Goal: Entertainment & Leisure: Consume media (video, audio)

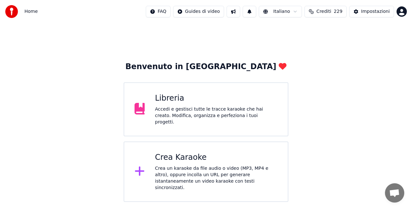
click at [249, 95] on div "Libreria" at bounding box center [216, 98] width 123 height 10
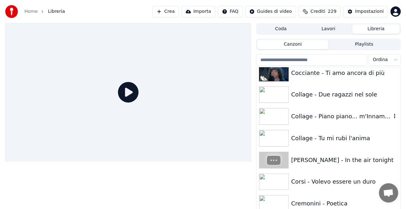
scroll to position [1834, 0]
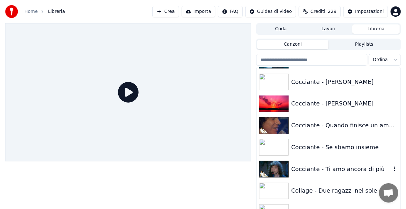
click at [317, 167] on div "Cocciante - Ti amo ancora di più" at bounding box center [341, 169] width 100 height 9
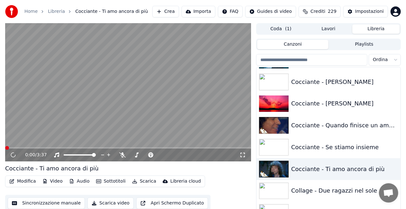
click at [244, 154] on icon at bounding box center [243, 154] width 6 height 5
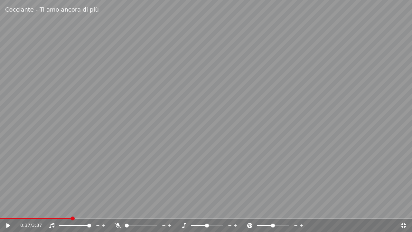
click at [8, 209] on div "0:37 / 3:37" at bounding box center [206, 225] width 412 height 13
click at [8, 209] on span at bounding box center [4, 217] width 8 height 1
click at [106, 176] on video at bounding box center [206, 116] width 412 height 232
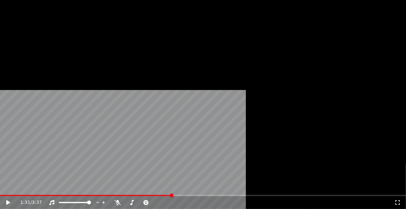
scroll to position [1866, 0]
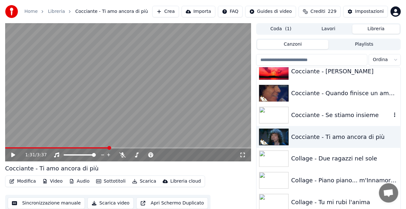
click at [371, 110] on div "Cocciante - Se stiamo insieme" at bounding box center [329, 115] width 144 height 22
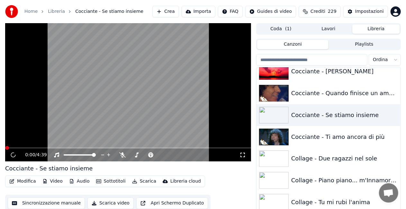
click at [244, 155] on icon at bounding box center [243, 154] width 6 height 5
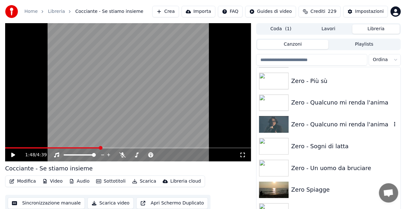
scroll to position [9121, 0]
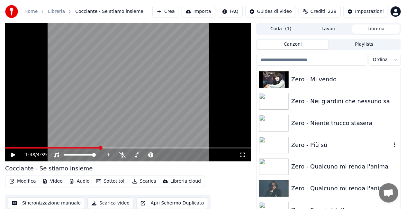
click at [349, 137] on div "Zero - Più sù" at bounding box center [329, 145] width 144 height 22
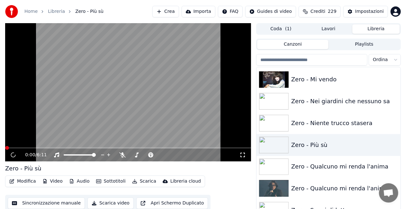
click at [243, 155] on icon at bounding box center [243, 154] width 6 height 5
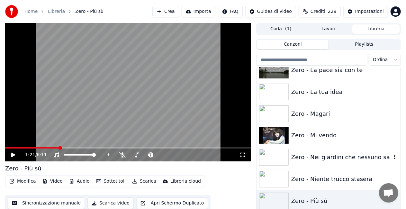
scroll to position [9056, 0]
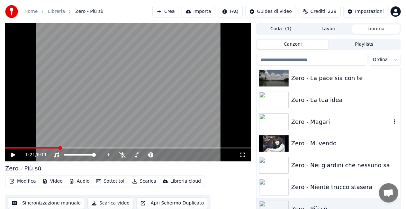
click at [333, 123] on div "Zero - Magari" at bounding box center [341, 121] width 100 height 9
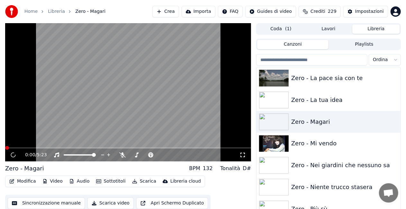
click at [244, 154] on icon at bounding box center [243, 154] width 6 height 5
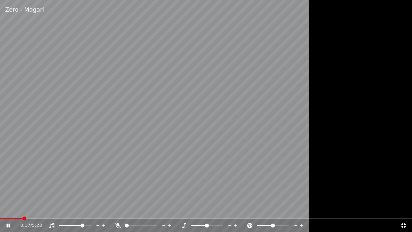
click at [83, 209] on span at bounding box center [82, 225] width 4 height 4
click at [75, 209] on span at bounding box center [67, 225] width 17 height 1
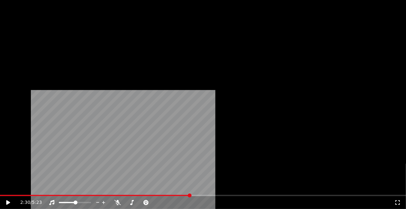
scroll to position [9121, 0]
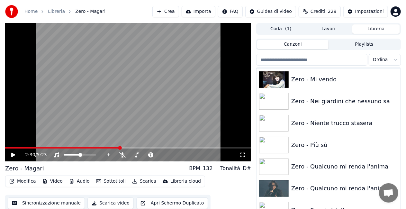
drag, startPoint x: 344, startPoint y: 185, endPoint x: 324, endPoint y: 182, distance: 20.4
click at [344, 185] on div "Zero - Qualcuno mi renda l'anima" at bounding box center [341, 188] width 100 height 9
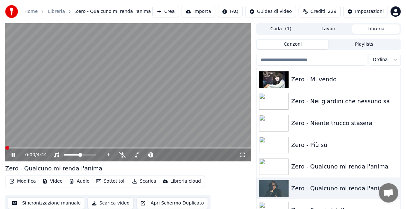
click at [244, 156] on icon at bounding box center [243, 154] width 6 height 5
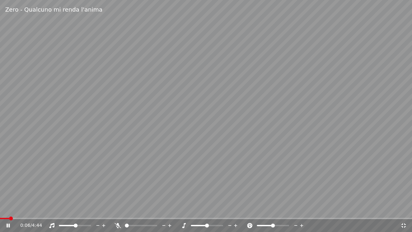
click at [78, 209] on span at bounding box center [76, 225] width 4 height 4
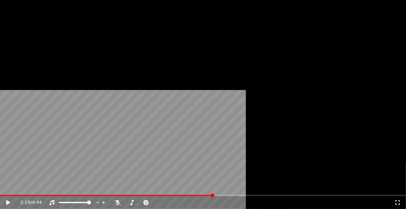
scroll to position [8928, 0]
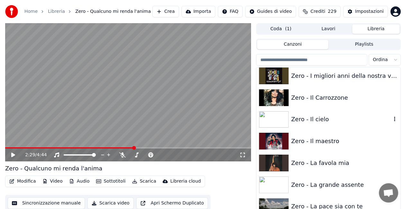
click at [314, 110] on div "Zero - Il cielo" at bounding box center [329, 120] width 144 height 22
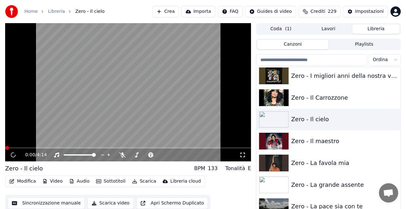
drag, startPoint x: 242, startPoint y: 153, endPoint x: 242, endPoint y: 160, distance: 6.8
click at [242, 153] on icon at bounding box center [243, 155] width 5 height 5
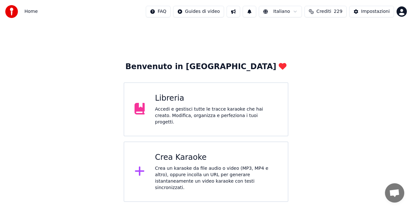
click at [225, 85] on div "Libreria Accedi e gestisci tutte le tracce karaoke che hai creato. Modifica, or…" at bounding box center [206, 109] width 165 height 54
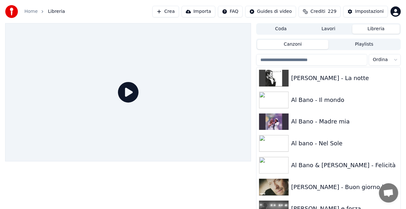
click at [289, 61] on input "search" at bounding box center [311, 60] width 111 height 12
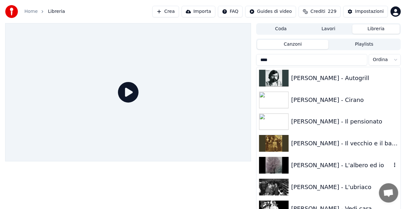
type input "****"
click at [333, 168] on div "Guccini - L'albero ed io" at bounding box center [341, 165] width 100 height 9
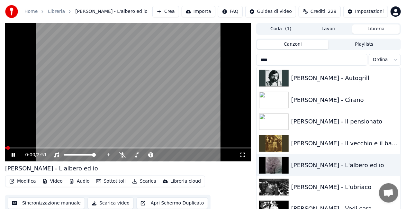
click at [244, 153] on icon at bounding box center [243, 154] width 6 height 5
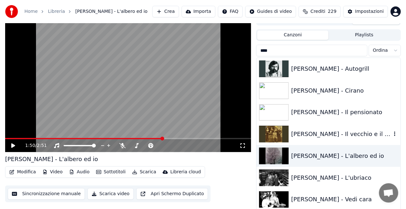
scroll to position [14, 0]
